Goal: Information Seeking & Learning: Learn about a topic

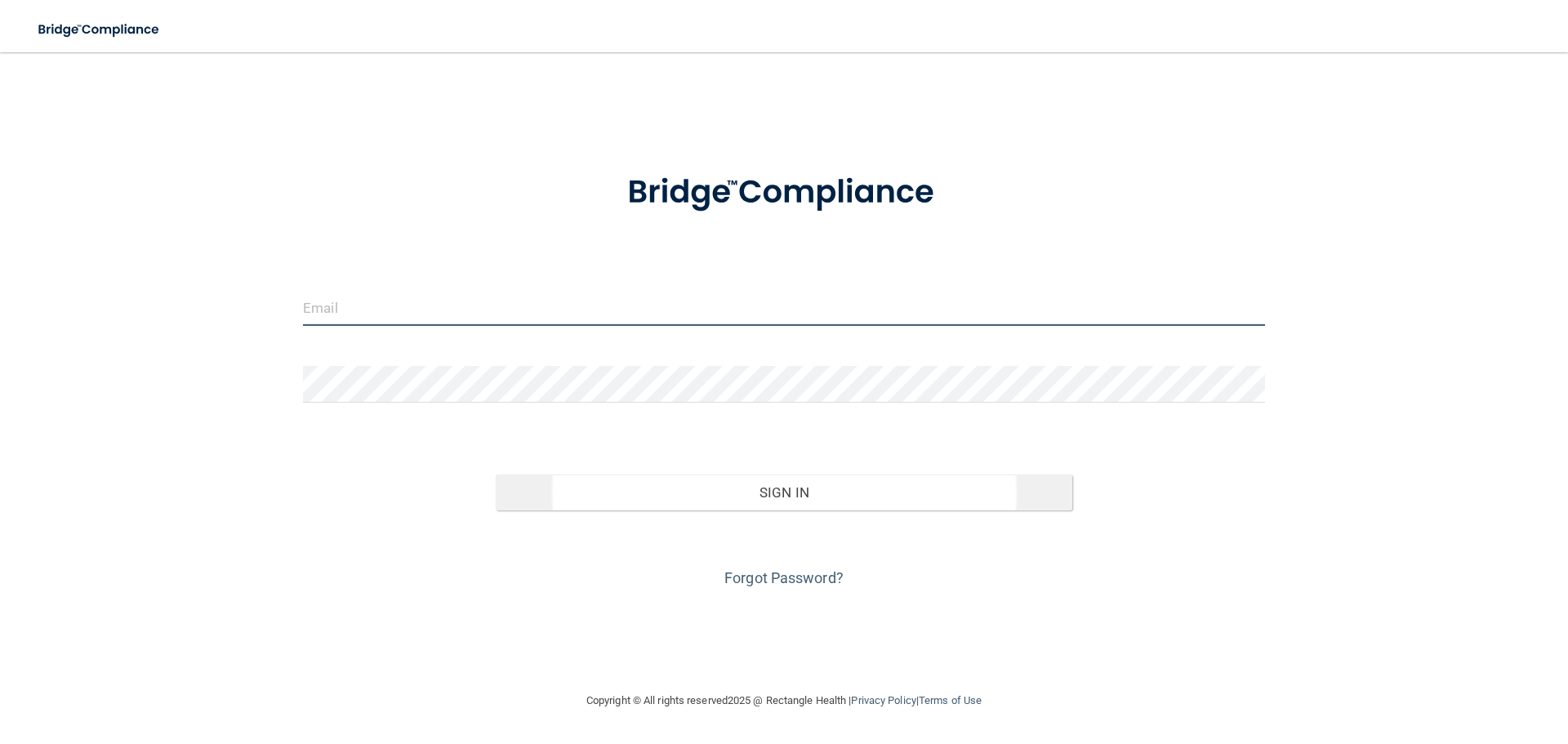
type input "[EMAIL_ADDRESS][DOMAIN_NAME]"
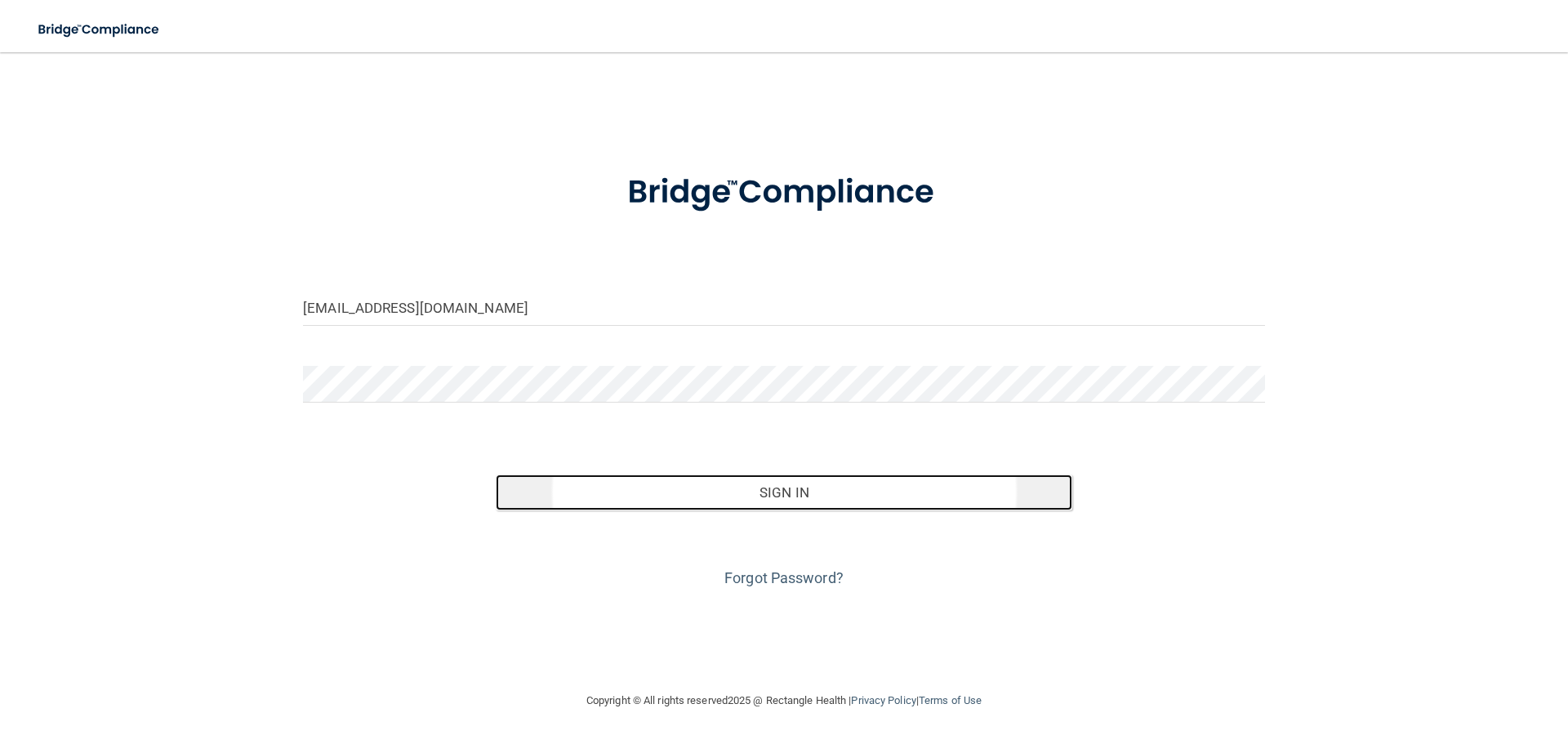
click at [808, 486] on button "Sign In" at bounding box center [784, 493] width 577 height 36
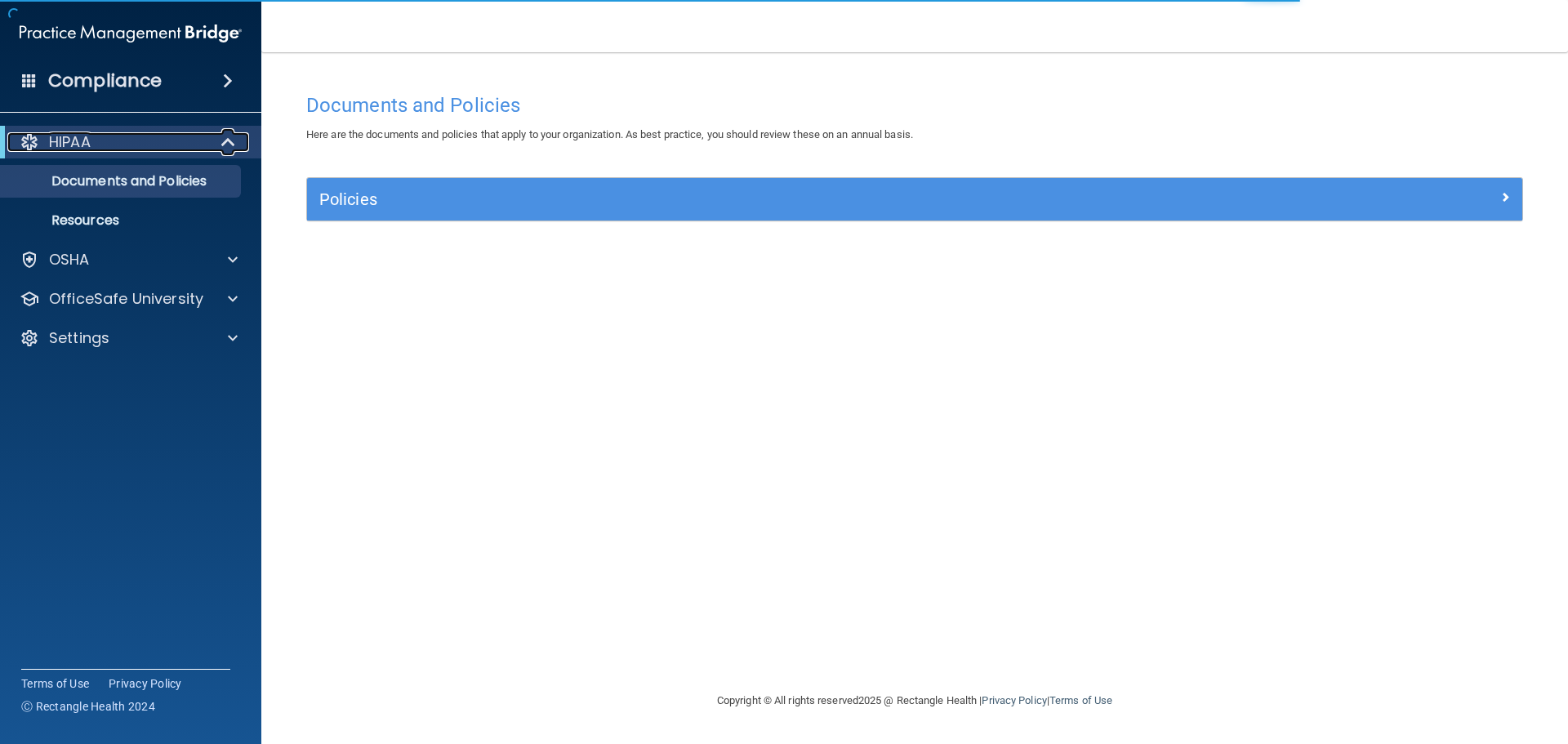
click at [231, 141] on span at bounding box center [230, 141] width 14 height 20
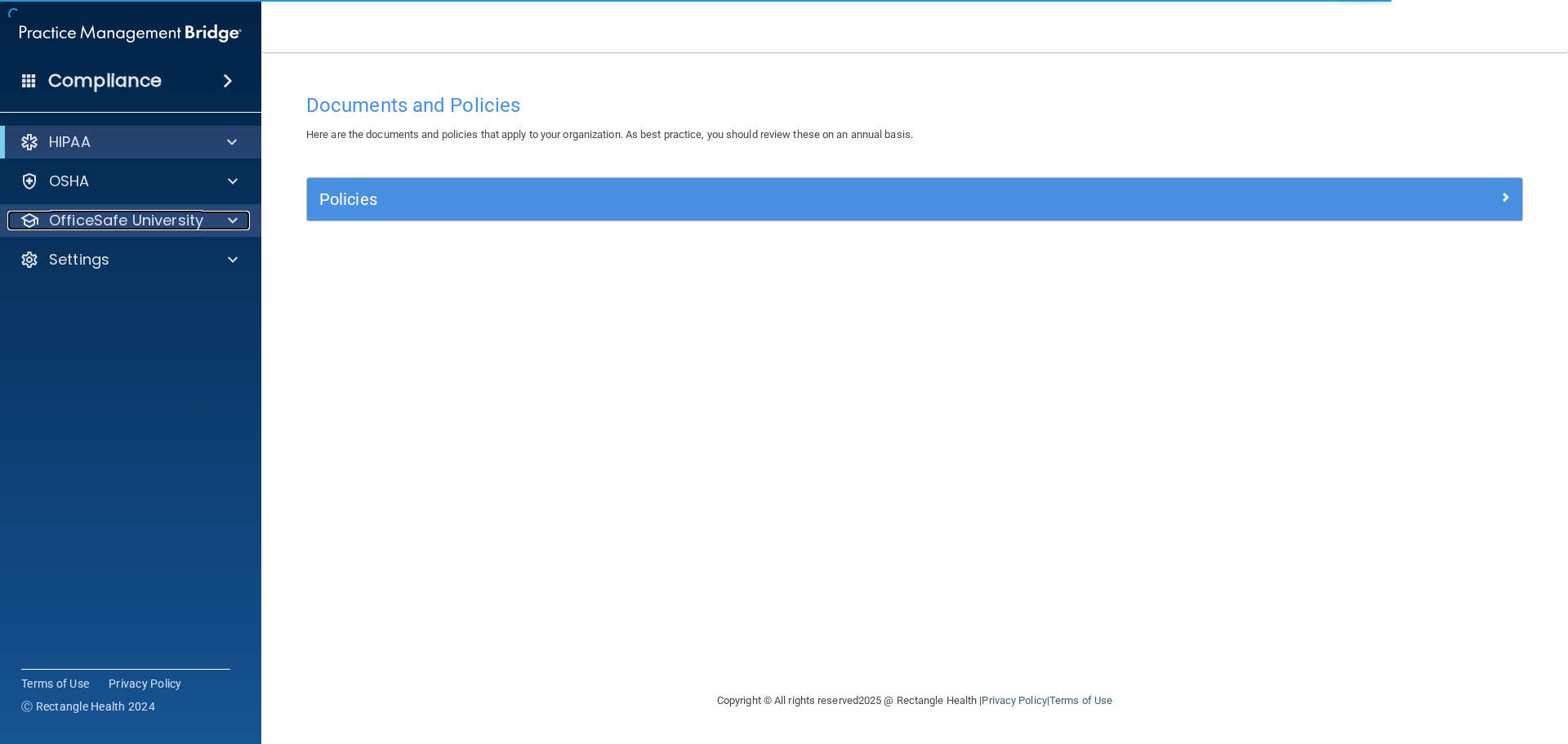
click at [220, 222] on div at bounding box center [230, 220] width 41 height 20
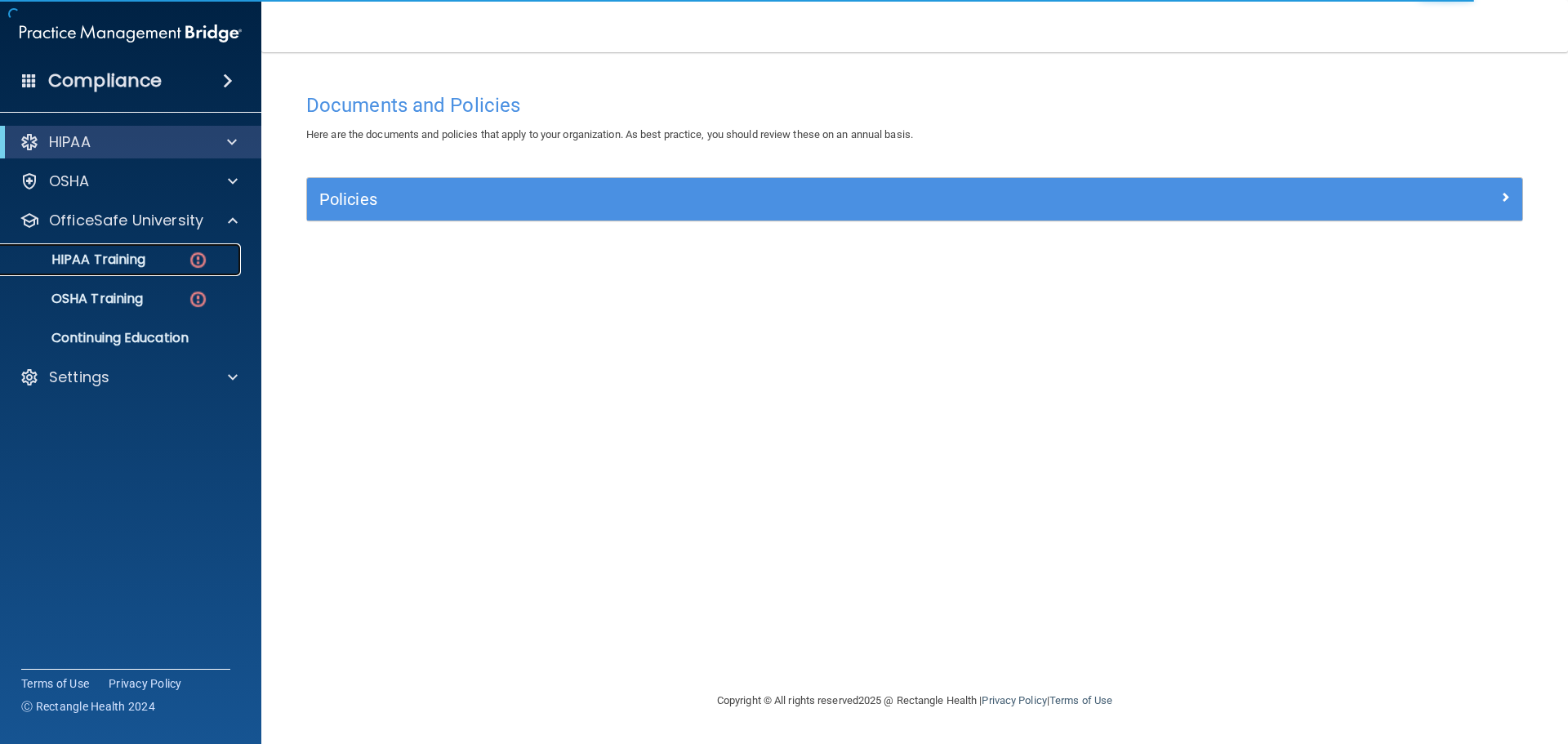
click at [140, 251] on p "HIPAA Training" at bounding box center [78, 259] width 135 height 16
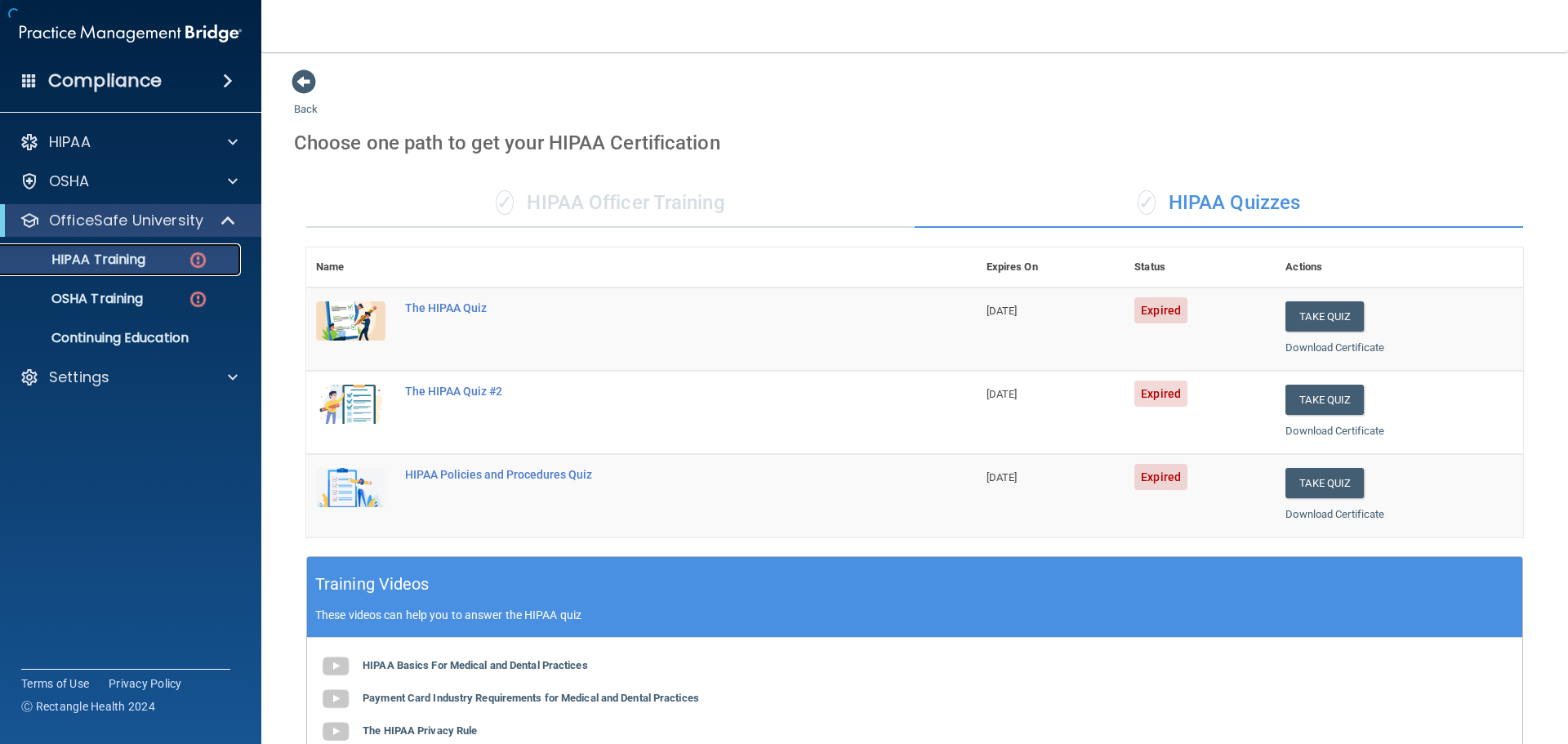
click at [192, 257] on img at bounding box center [198, 260] width 21 height 21
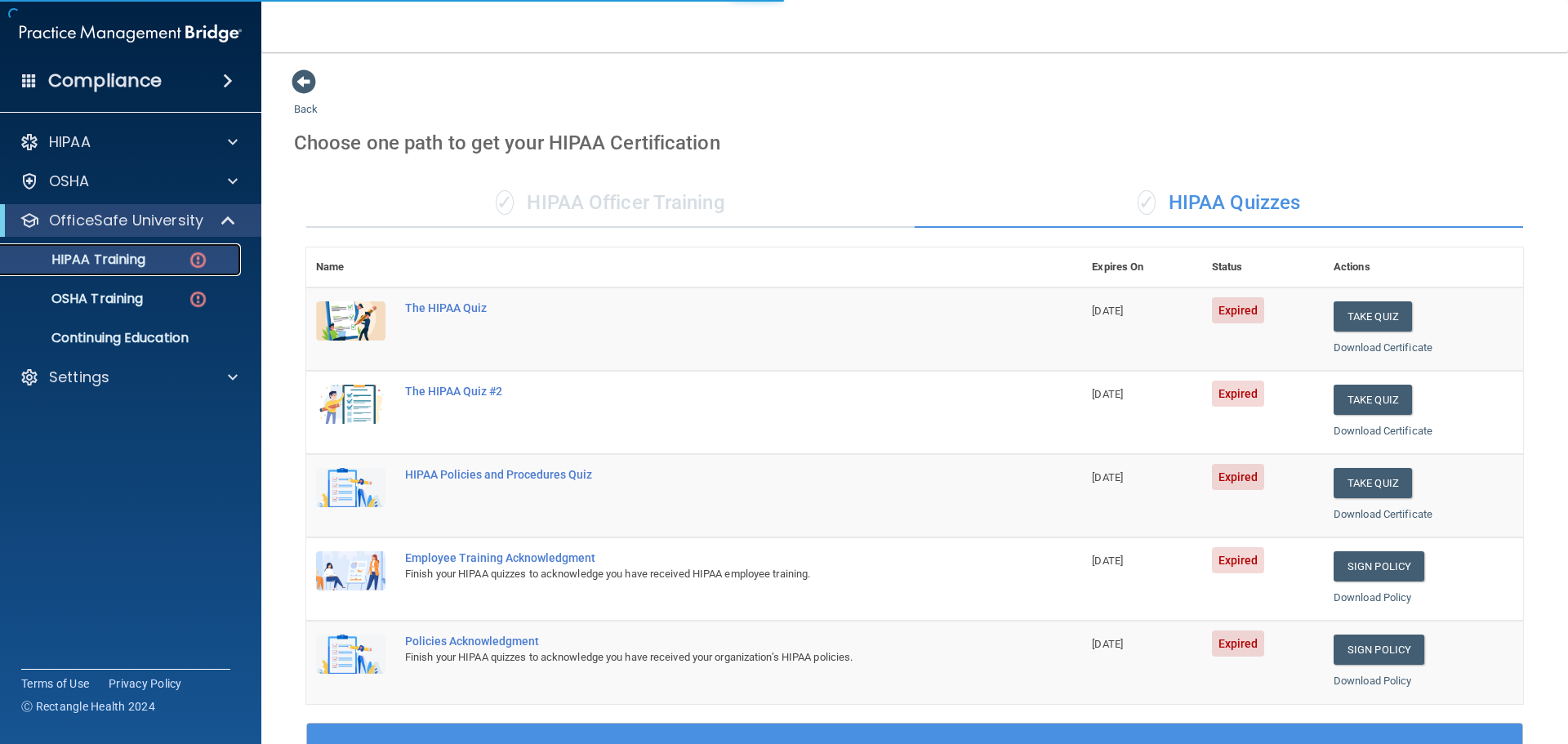
click at [192, 257] on img at bounding box center [198, 260] width 21 height 21
